Goal: Information Seeking & Learning: Learn about a topic

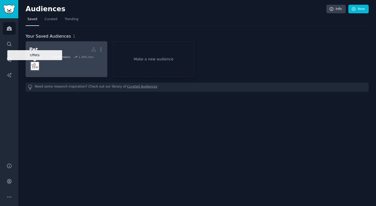
click at [37, 67] on img at bounding box center [35, 66] width 8 height 8
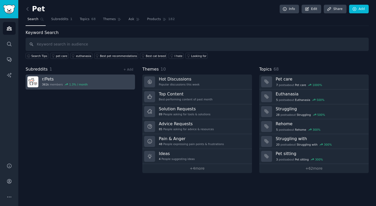
click at [69, 81] on h3 "r/ Pets" at bounding box center [65, 78] width 46 height 5
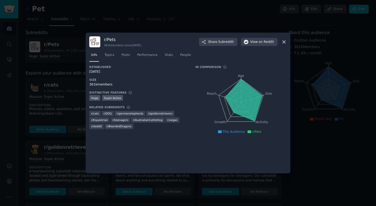
click at [283, 43] on icon at bounding box center [283, 41] width 5 height 5
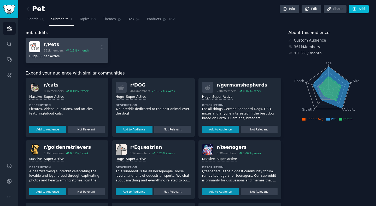
click at [48, 44] on div "r/ Pets" at bounding box center [66, 44] width 45 height 7
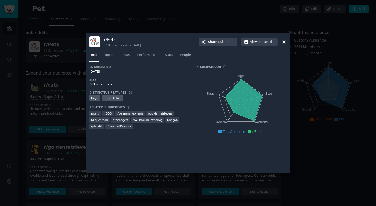
click at [284, 40] on icon at bounding box center [283, 41] width 5 height 5
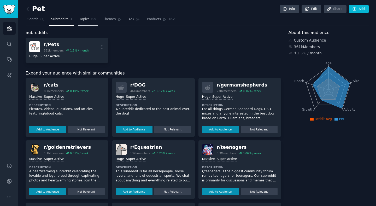
click at [86, 20] on span "Topics" at bounding box center [85, 19] width 10 height 5
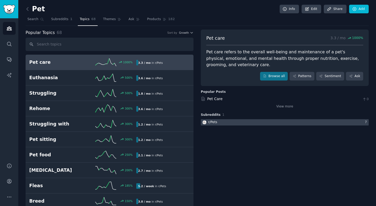
click at [214, 121] on div "r/ Pets" at bounding box center [212, 122] width 9 height 5
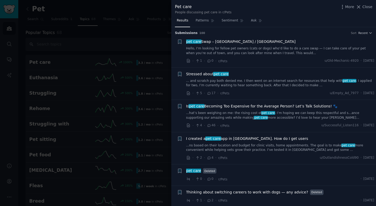
click at [363, 31] on h3 "Submission s 100 Sort Recent" at bounding box center [273, 33] width 197 height 5
click at [363, 32] on span "Recent" at bounding box center [362, 33] width 9 height 4
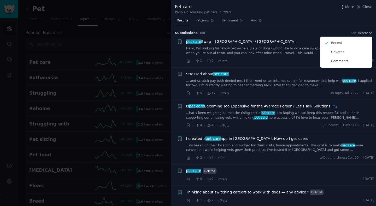
click at [298, 37] on li "+ pet care Swap – [GEOGRAPHIC_DATA] / [GEOGRAPHIC_DATA] Hello, I’m looking for …" at bounding box center [273, 51] width 204 height 32
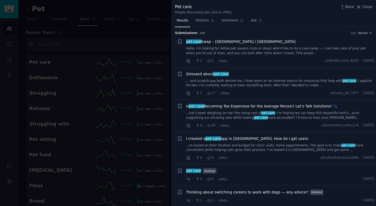
click at [135, 39] on div at bounding box center [188, 103] width 376 height 206
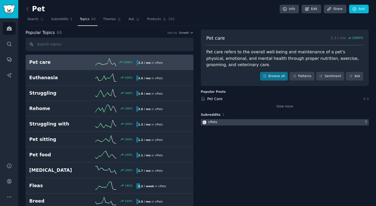
click at [218, 123] on div at bounding box center [285, 122] width 168 height 7
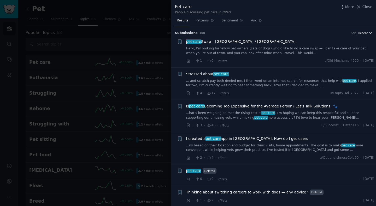
click at [368, 34] on icon "button" at bounding box center [370, 33] width 4 height 4
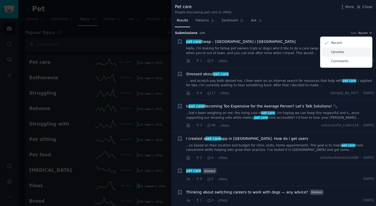
drag, startPoint x: 345, startPoint y: 53, endPoint x: 324, endPoint y: 48, distance: 22.0
click at [345, 53] on div "Upvotes" at bounding box center [346, 51] width 49 height 9
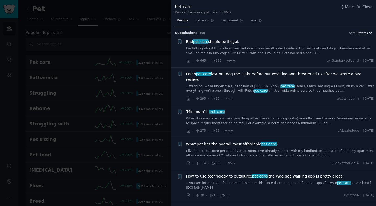
click at [370, 33] on icon "button" at bounding box center [370, 33] width 4 height 4
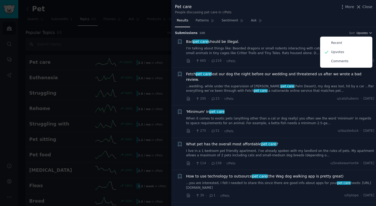
click at [368, 33] on icon "button" at bounding box center [370, 33] width 4 height 4
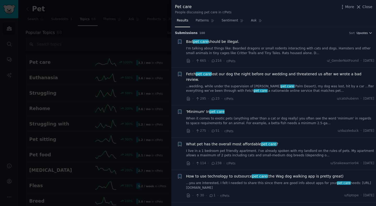
click at [357, 34] on span "Upvotes" at bounding box center [361, 33] width 11 height 4
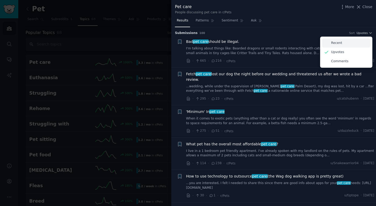
click at [345, 43] on div "Recent" at bounding box center [346, 42] width 49 height 9
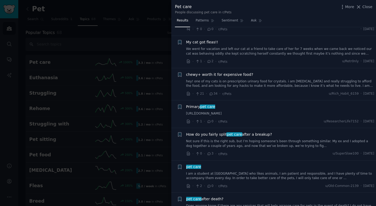
scroll to position [214, 0]
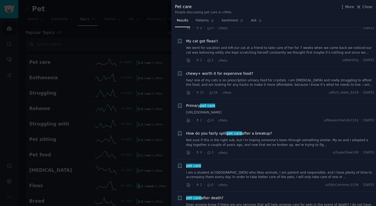
click at [292, 102] on li "+ Primary pet care [URL][DOMAIN_NAME] · 1 · 0 · r/Pets u/ResearcherLife7152 · […" at bounding box center [273, 112] width 204 height 27
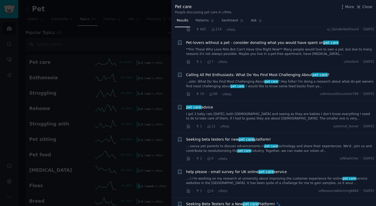
scroll to position [1564, 0]
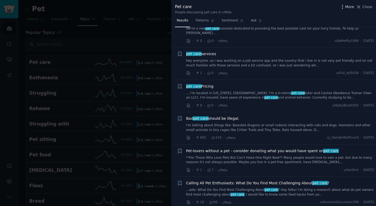
click at [342, 5] on icon "button" at bounding box center [342, 7] width 1 height 4
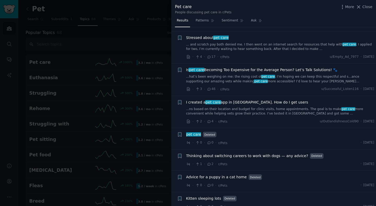
scroll to position [0, 0]
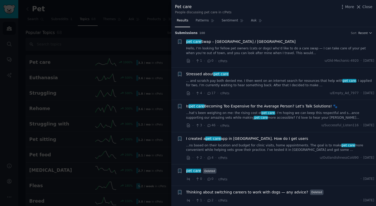
click at [121, 68] on div at bounding box center [188, 103] width 376 height 206
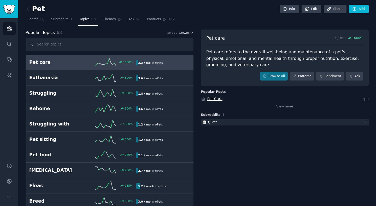
click at [215, 98] on link "Pet Care" at bounding box center [214, 98] width 15 height 4
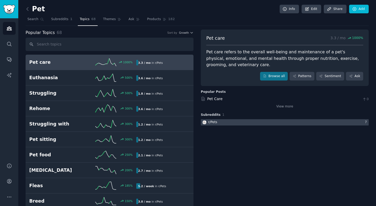
click at [218, 121] on div at bounding box center [285, 122] width 168 height 7
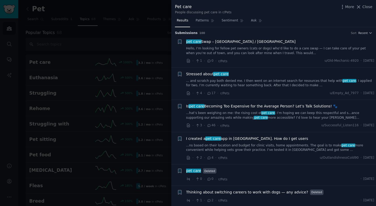
click at [133, 38] on div at bounding box center [188, 103] width 376 height 206
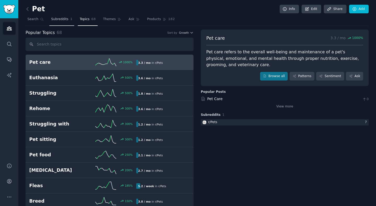
click at [58, 17] on span "Subreddits" at bounding box center [59, 19] width 17 height 5
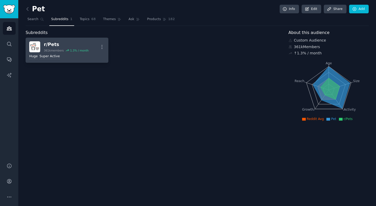
click at [51, 45] on div "r/ Pets" at bounding box center [66, 44] width 45 height 7
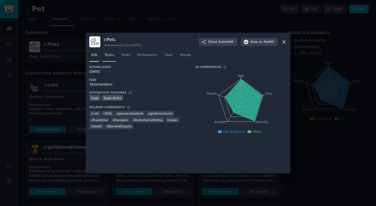
click at [108, 55] on span "Topics" at bounding box center [109, 55] width 10 height 5
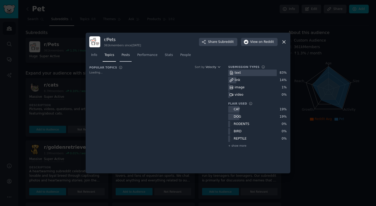
click at [121, 55] on link "Posts" at bounding box center [125, 56] width 12 height 11
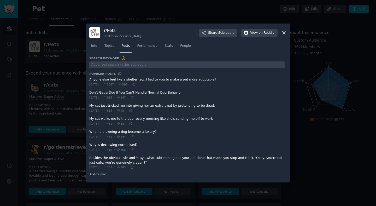
click at [100, 172] on span "+ show more" at bounding box center [98, 174] width 18 height 4
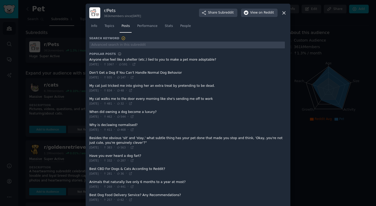
click at [281, 12] on icon at bounding box center [283, 12] width 5 height 5
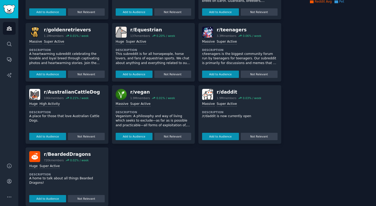
scroll to position [117, 0]
click at [145, 30] on div "r/ Equestrian" at bounding box center [152, 30] width 45 height 7
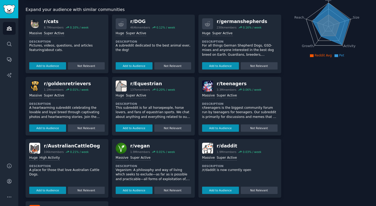
scroll to position [0, 0]
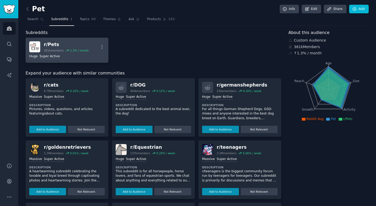
click at [53, 43] on div "r/ Pets" at bounding box center [66, 44] width 45 height 7
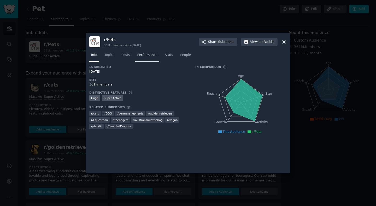
click at [144, 55] on span "Performance" at bounding box center [147, 55] width 20 height 5
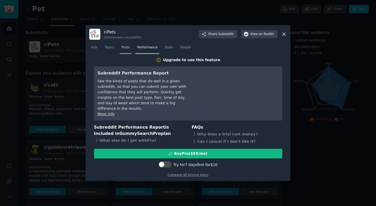
click at [130, 50] on span "Posts" at bounding box center [125, 47] width 8 height 5
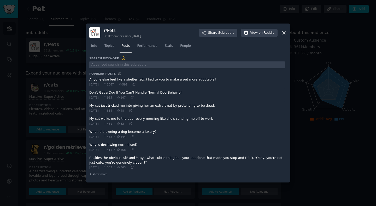
click at [110, 48] on link "Topics" at bounding box center [108, 47] width 13 height 11
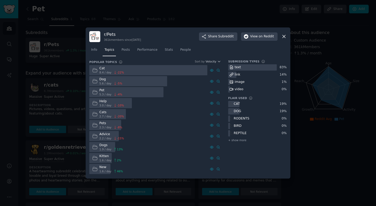
click at [284, 38] on icon at bounding box center [283, 36] width 5 height 5
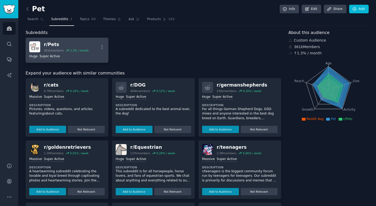
click at [47, 43] on div "r/ Pets" at bounding box center [66, 44] width 45 height 7
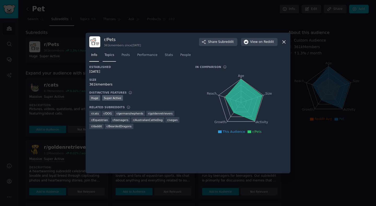
click at [107, 55] on span "Topics" at bounding box center [109, 55] width 10 height 5
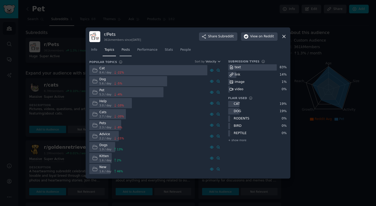
click at [128, 53] on link "Posts" at bounding box center [125, 51] width 12 height 11
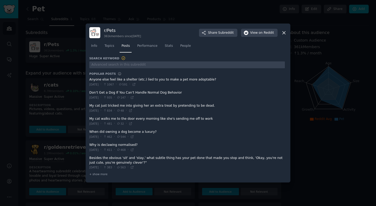
click at [285, 33] on icon at bounding box center [283, 32] width 5 height 5
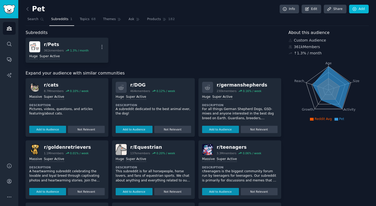
scroll to position [0, 0]
